Goal: Complete application form: Complete application form

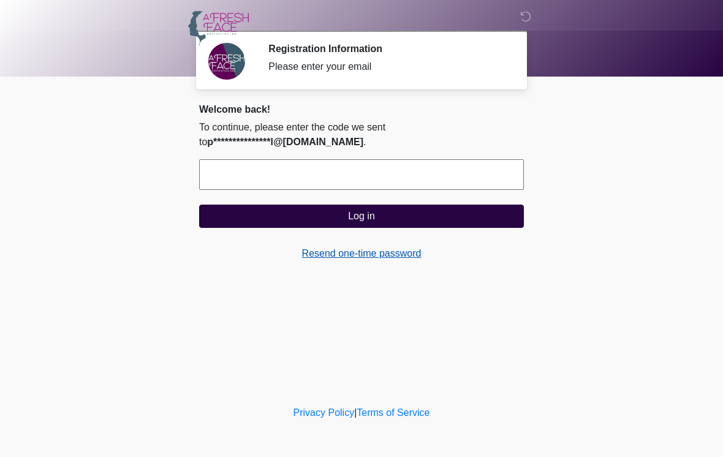
click at [476, 257] on link "Resend one-time password" at bounding box center [361, 253] width 325 height 15
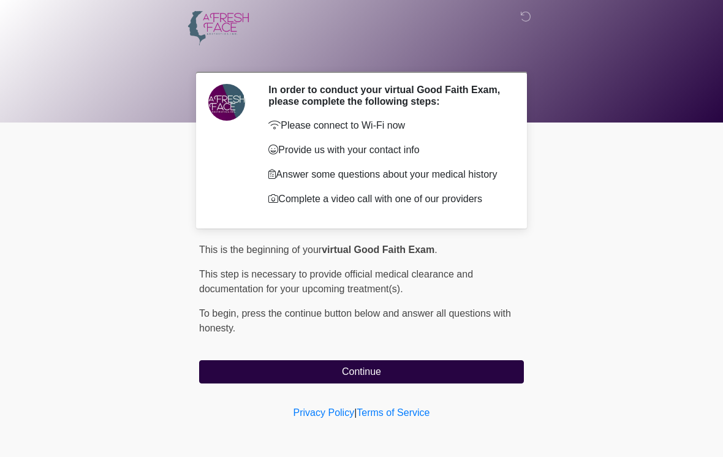
click at [373, 364] on div "This is the beginning of your virtual Good Faith Exam . ﻿﻿﻿﻿﻿﻿﻿﻿ This step is n…" at bounding box center [361, 313] width 325 height 141
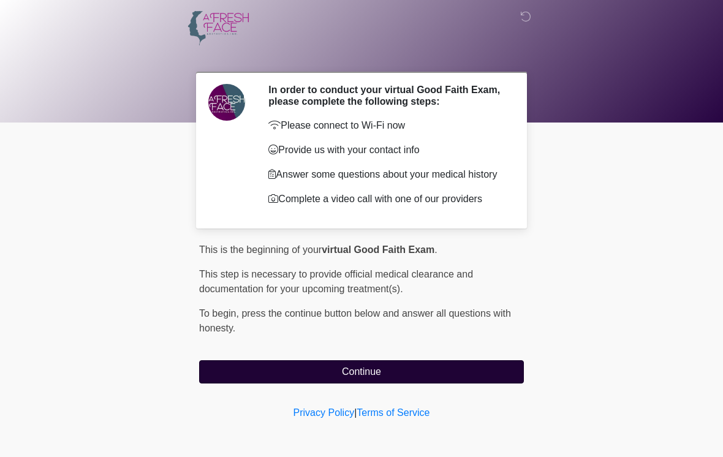
click at [368, 372] on button "Continue" at bounding box center [361, 372] width 325 height 23
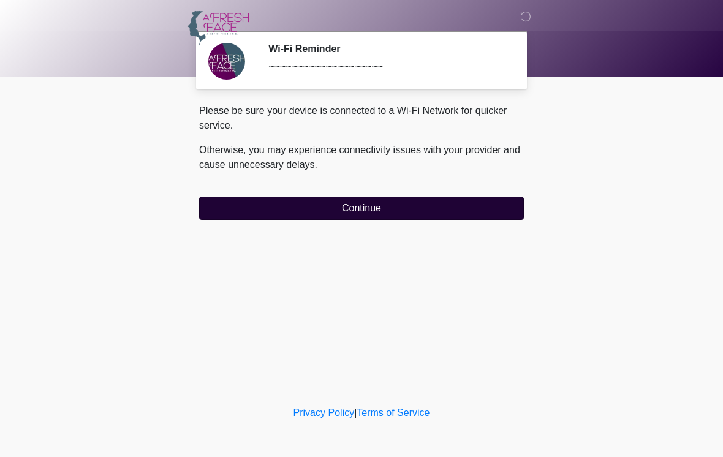
click at [353, 214] on button "Continue" at bounding box center [361, 208] width 325 height 23
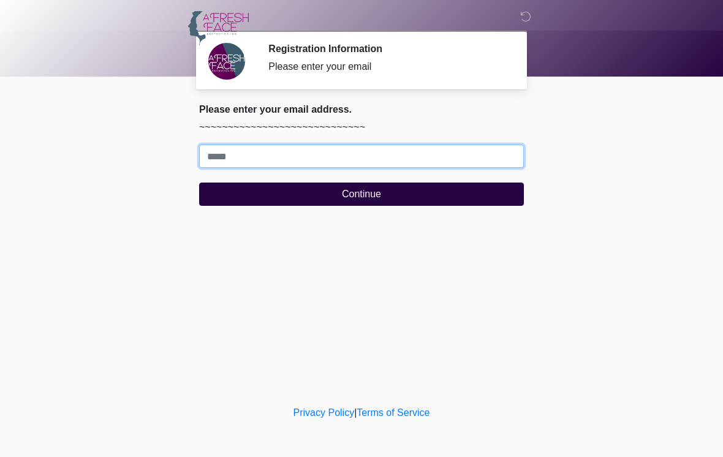
click at [345, 159] on input "Where should we email your treatment plan?" at bounding box center [361, 156] width 325 height 23
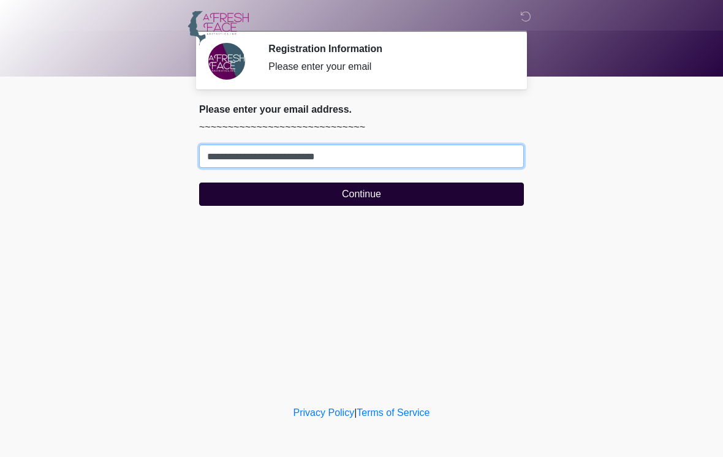
type input "**********"
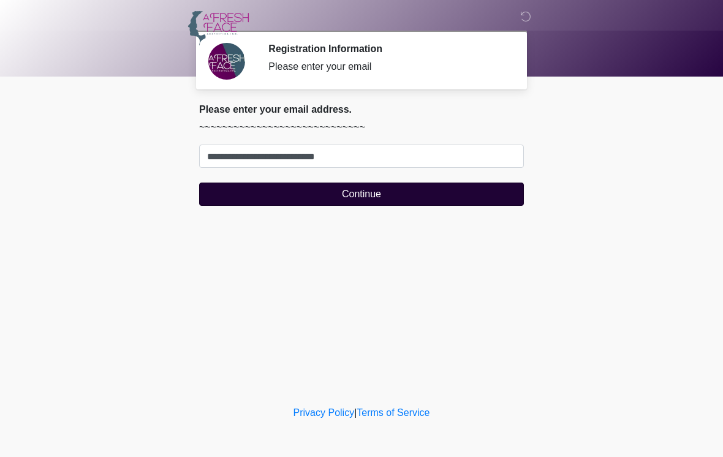
click at [368, 196] on button "Continue" at bounding box center [361, 194] width 325 height 23
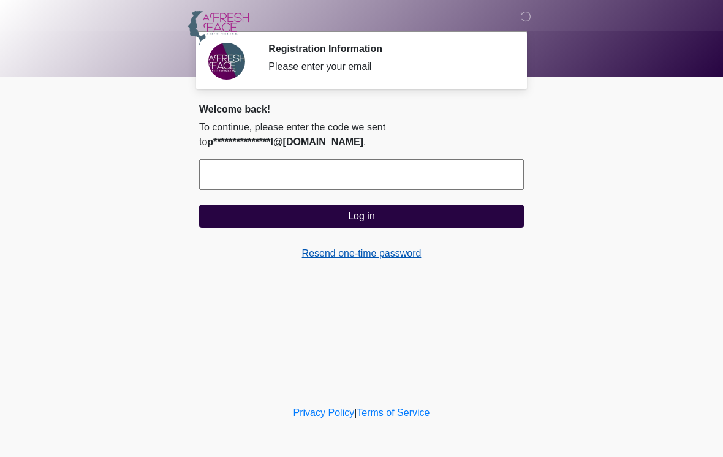
click at [356, 253] on link "Resend one-time password" at bounding box center [361, 253] width 325 height 15
click at [365, 160] on input "text" at bounding box center [361, 174] width 325 height 31
type input "******"
click at [362, 216] on button "Log in" at bounding box center [361, 216] width 325 height 23
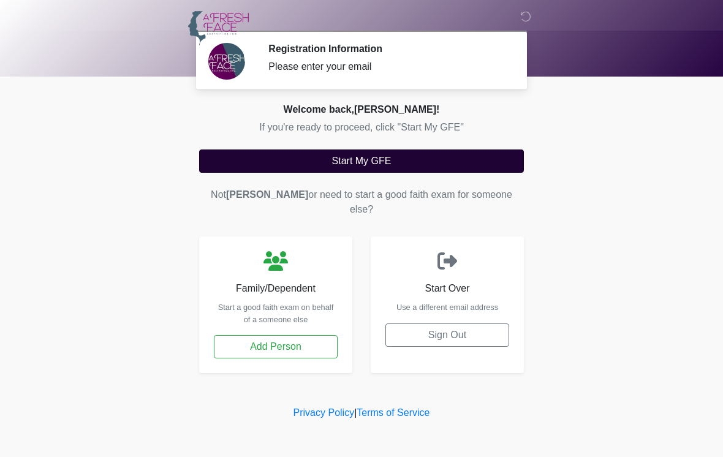
click at [371, 169] on button "Start My GFE" at bounding box center [361, 161] width 325 height 23
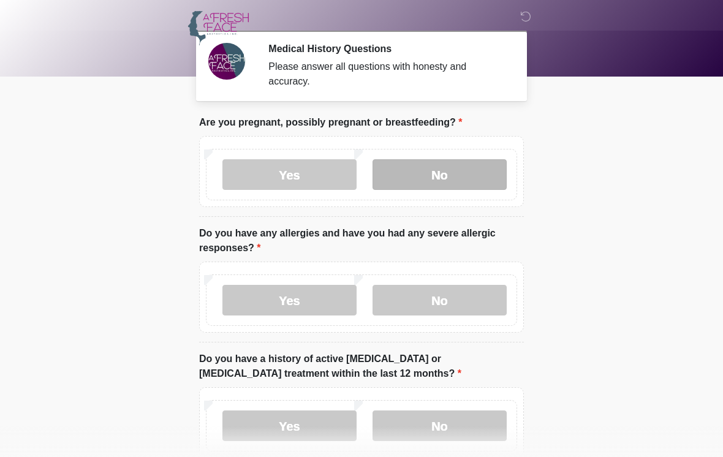
click at [458, 174] on label "No" at bounding box center [440, 174] width 134 height 31
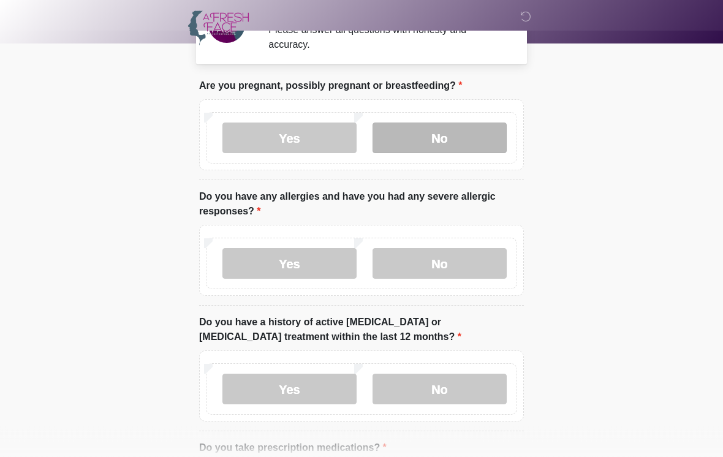
scroll to position [40, 0]
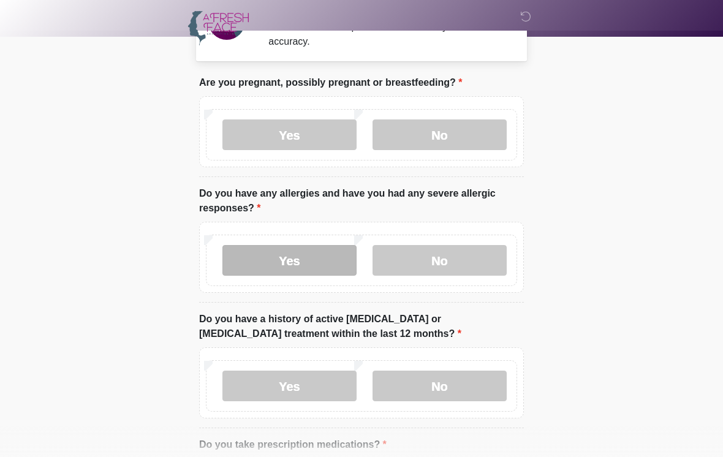
click at [311, 258] on label "Yes" at bounding box center [290, 260] width 134 height 31
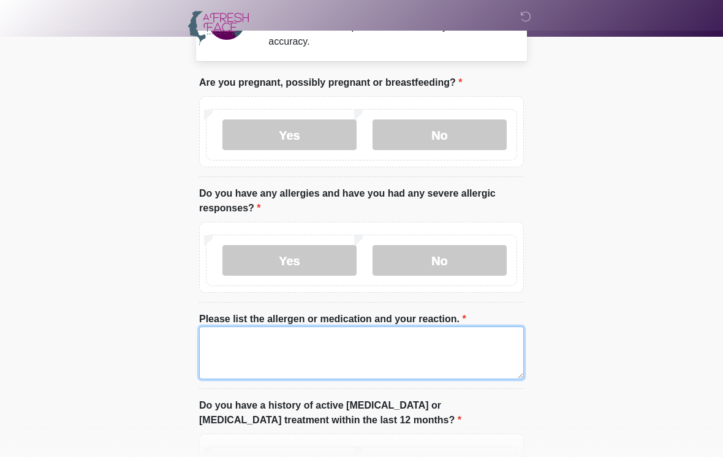
click at [302, 350] on textarea "Please list the allergen or medication and your reaction." at bounding box center [361, 353] width 325 height 53
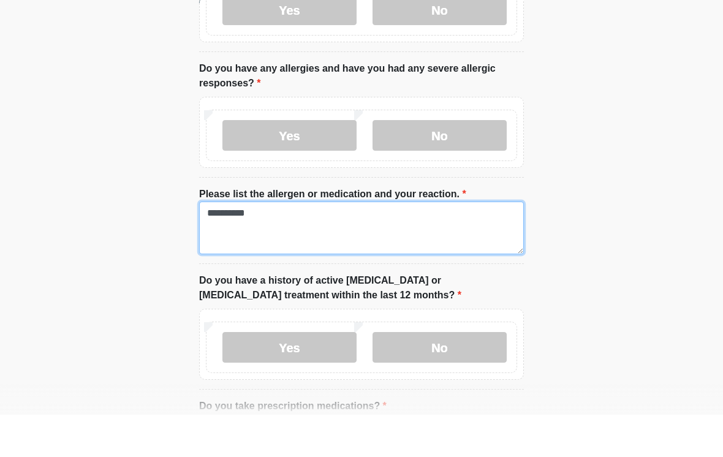
scroll to position [130, 0]
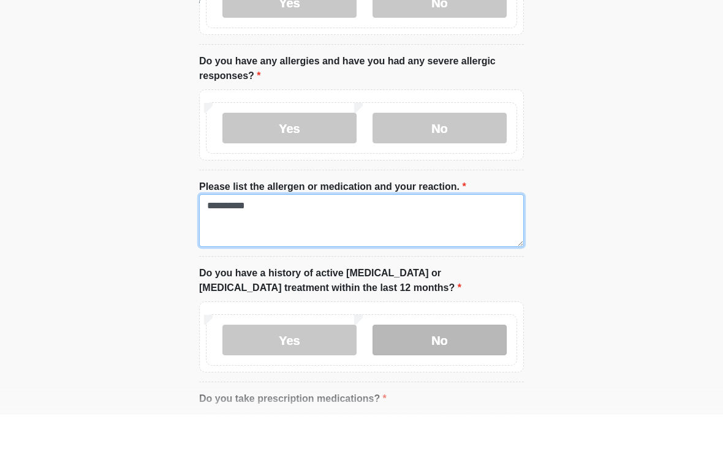
type textarea "**********"
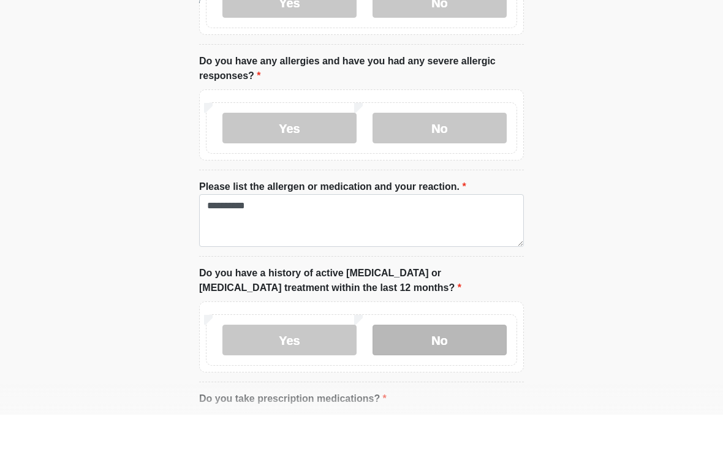
click at [454, 367] on label "No" at bounding box center [440, 382] width 134 height 31
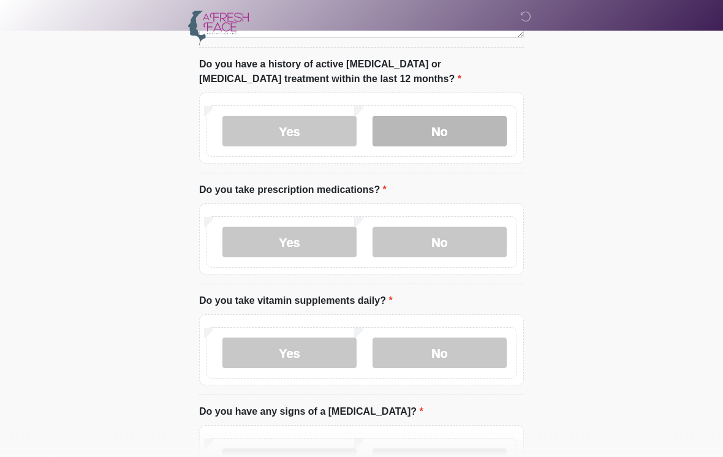
scroll to position [385, 0]
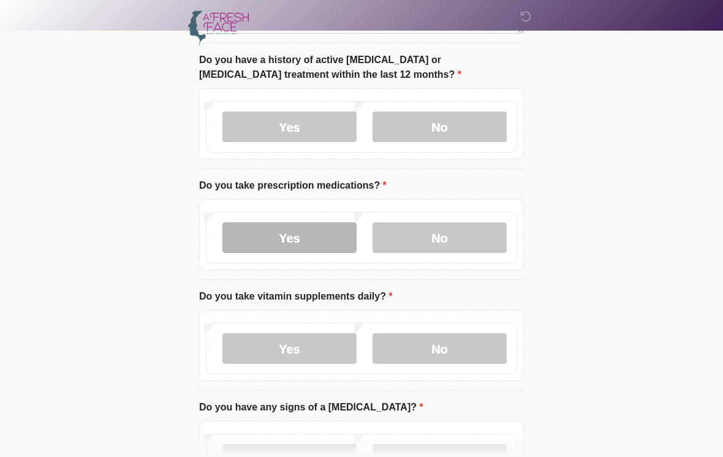
click at [293, 237] on label "Yes" at bounding box center [290, 238] width 134 height 31
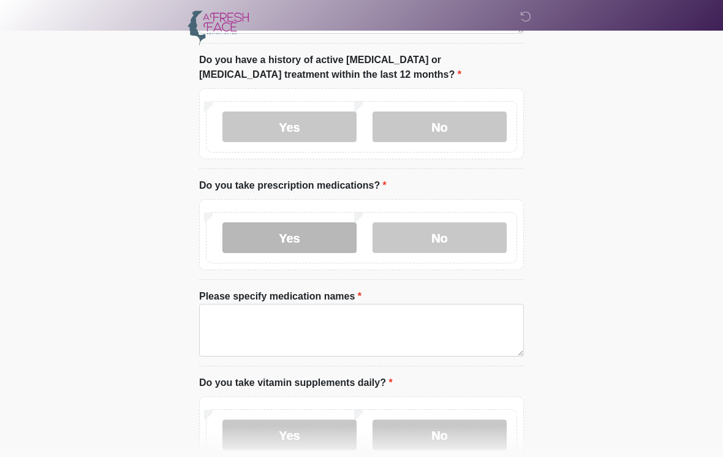
scroll to position [386, 0]
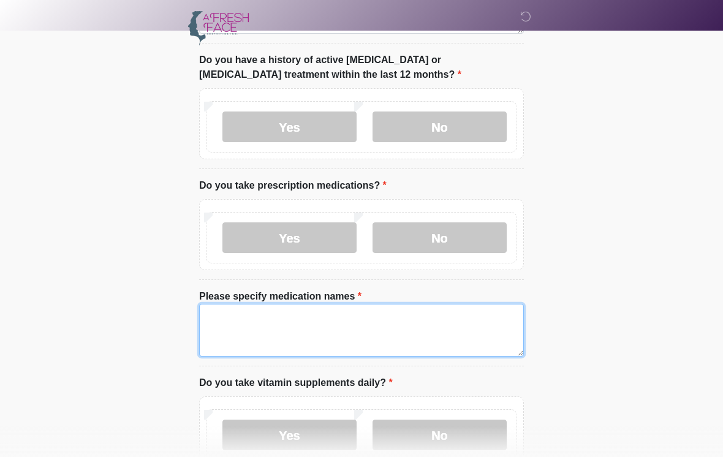
click at [317, 321] on textarea "Please specify medication names" at bounding box center [361, 330] width 325 height 53
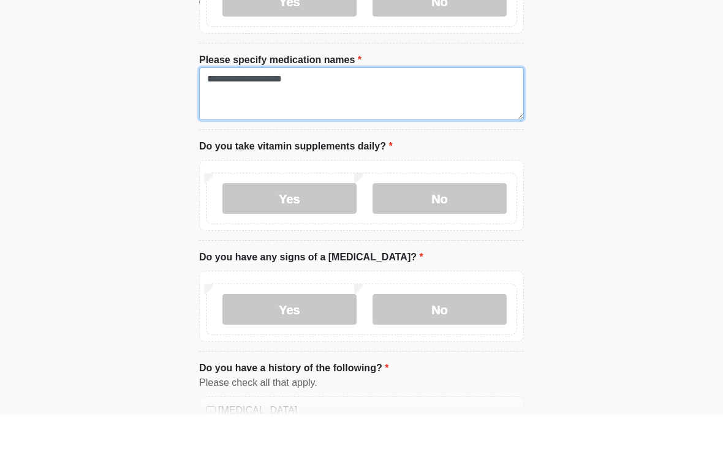
scroll to position [582, 0]
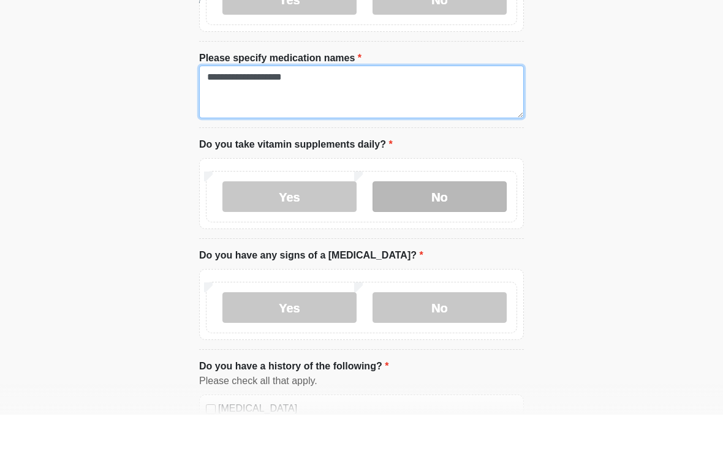
type textarea "**********"
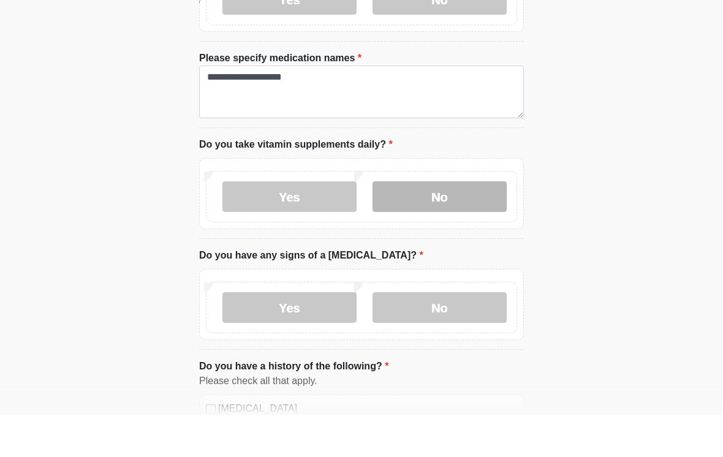
click at [457, 224] on label "No" at bounding box center [440, 239] width 134 height 31
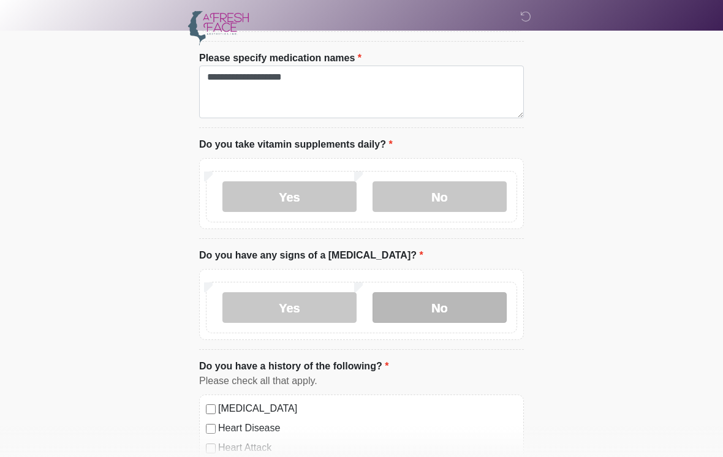
click at [475, 307] on label "No" at bounding box center [440, 307] width 134 height 31
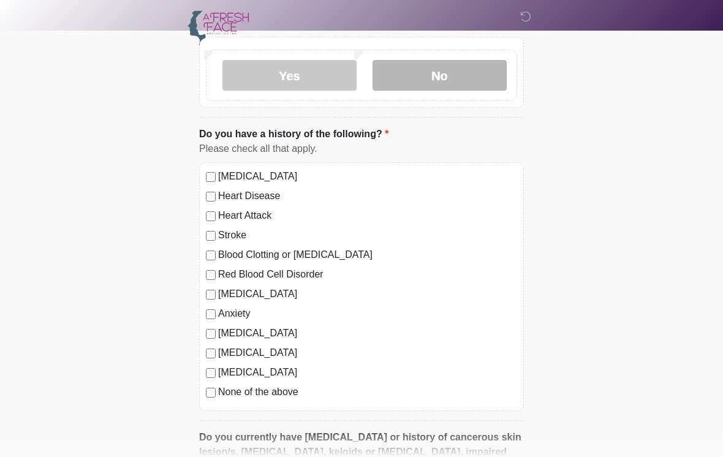
scroll to position [857, 0]
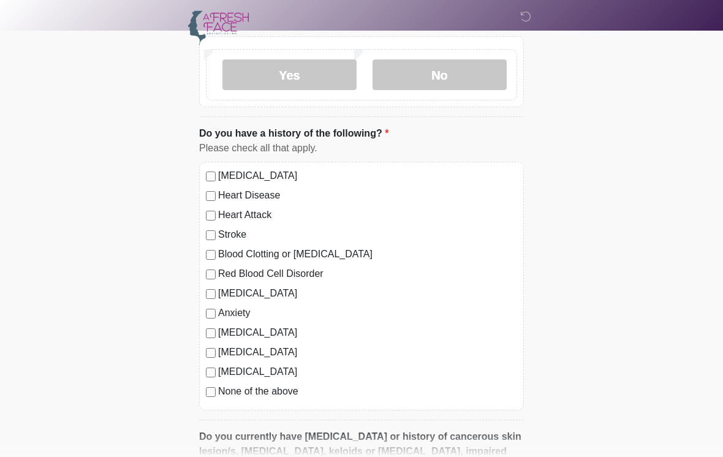
click at [208, 399] on div "High Blood Pressure Heart Disease Heart Attack Stroke Blood Clotting or Bleedin…" at bounding box center [361, 286] width 325 height 249
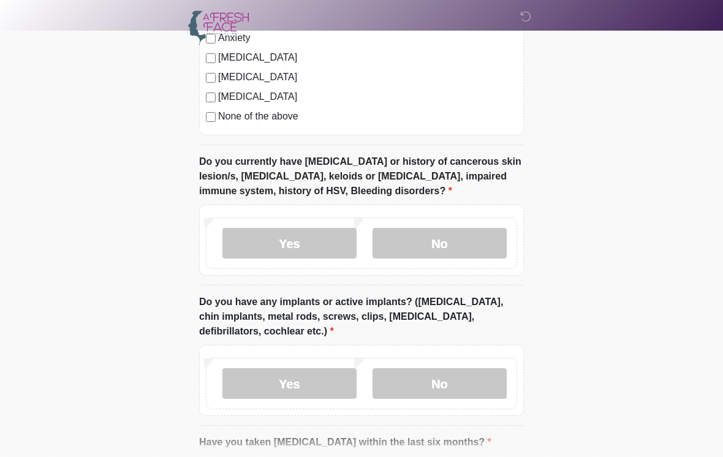
scroll to position [1132, 0]
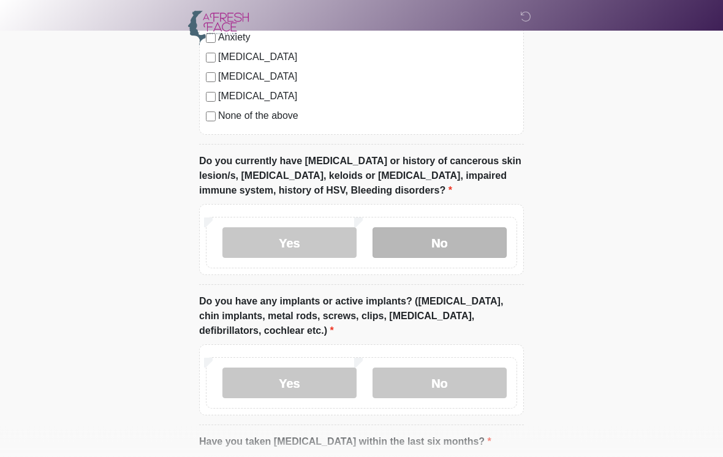
click at [463, 238] on label "No" at bounding box center [440, 243] width 134 height 31
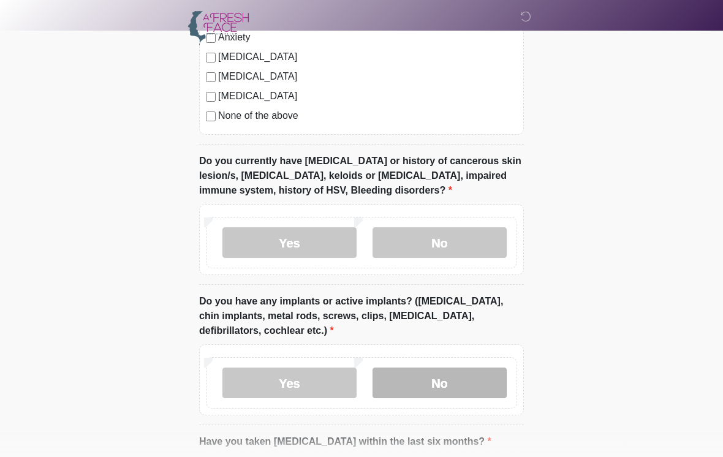
click at [461, 381] on label "No" at bounding box center [440, 383] width 134 height 31
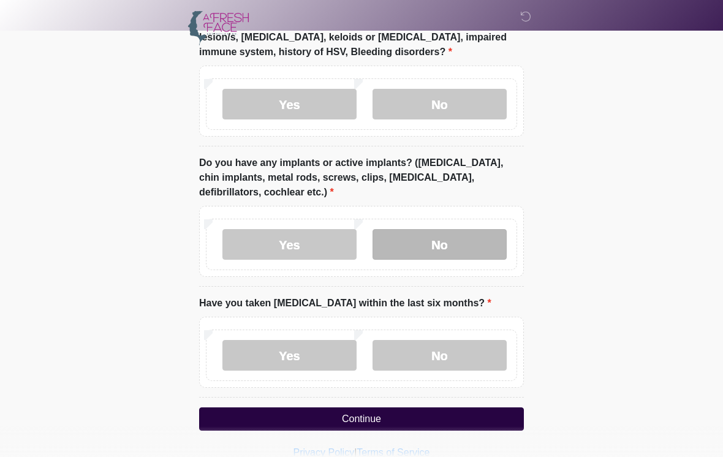
scroll to position [1289, 0]
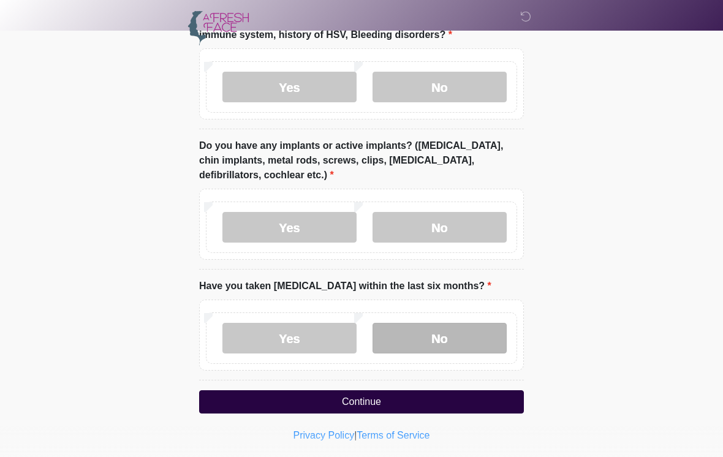
click at [461, 337] on label "No" at bounding box center [440, 338] width 134 height 31
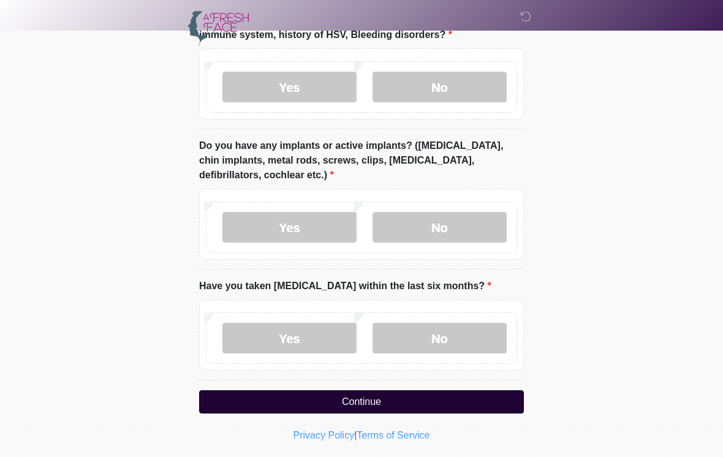
click at [386, 402] on button "Continue" at bounding box center [361, 402] width 325 height 23
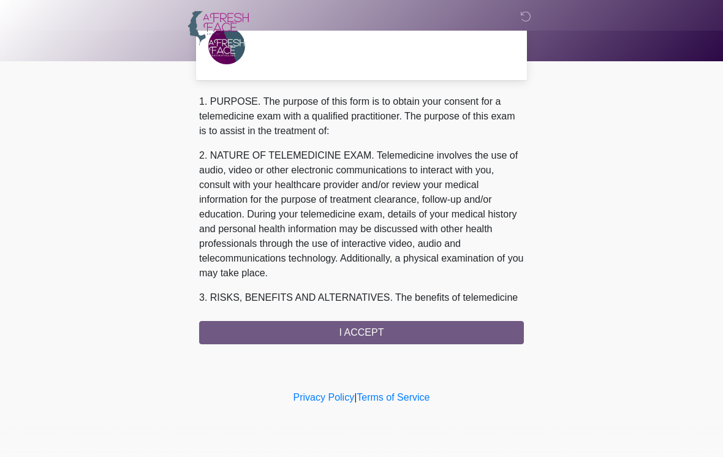
scroll to position [0, 0]
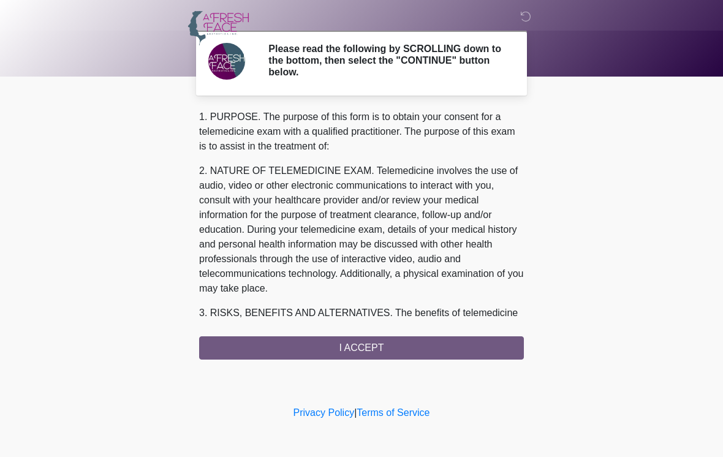
click at [362, 344] on div "1. PURPOSE. The purpose of this form is to obtain your consent for a telemedici…" at bounding box center [361, 235] width 325 height 250
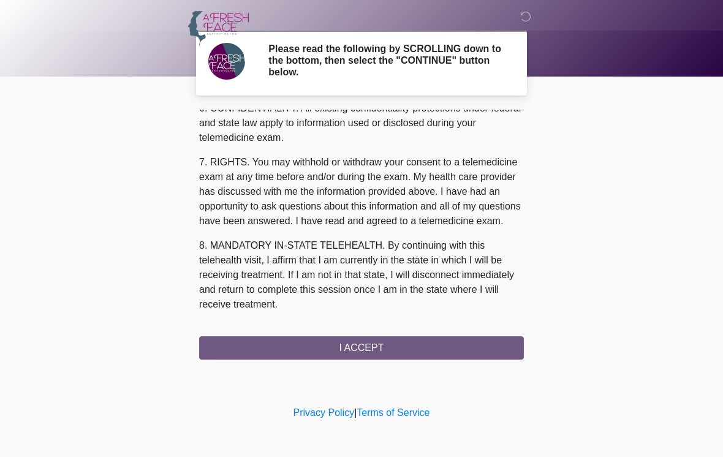
scroll to position [514, 0]
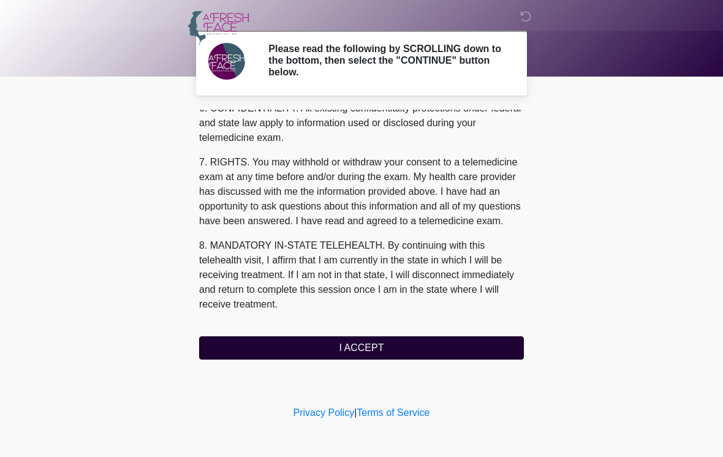
click at [387, 354] on button "I ACCEPT" at bounding box center [361, 348] width 325 height 23
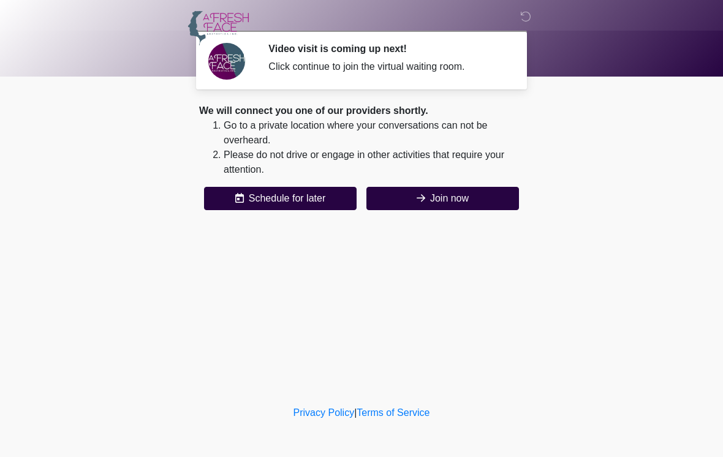
click at [380, 179] on div "We will connect you one of our providers shortly. Go to a private location wher…" at bounding box center [361, 157] width 325 height 107
click at [465, 207] on button "Join now" at bounding box center [443, 198] width 153 height 23
